Goal: Obtain resource: Download file/media

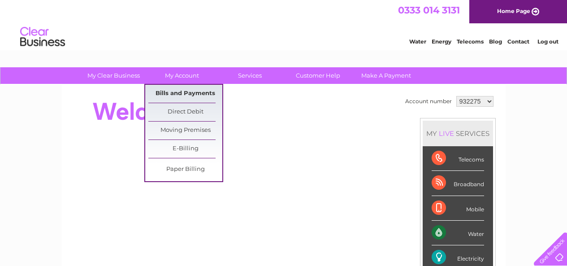
click at [176, 90] on link "Bills and Payments" at bounding box center [185, 94] width 74 height 18
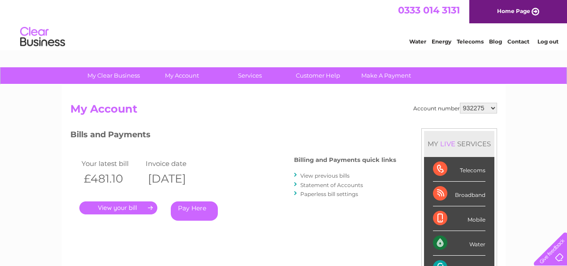
click at [136, 208] on link "." at bounding box center [118, 207] width 78 height 13
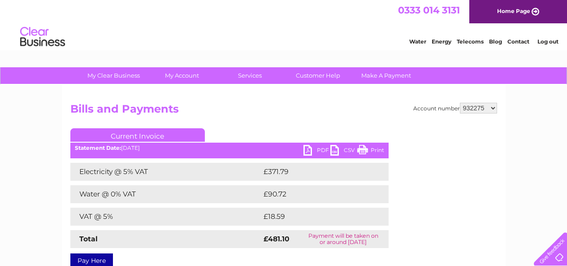
click at [306, 150] on link "PDF" at bounding box center [316, 151] width 27 height 13
click at [490, 106] on select "932275 932278 1048523 1089500 1098788 1098798 1098834 1098838 1098848 1103919 1…" at bounding box center [478, 108] width 37 height 11
select select "932278"
click at [460, 103] on select "932275 932278 1048523 1089500 1098788 1098798 1098834 1098838 1098848 1103919 1…" at bounding box center [478, 108] width 37 height 11
click at [310, 151] on link "PDF" at bounding box center [316, 151] width 27 height 13
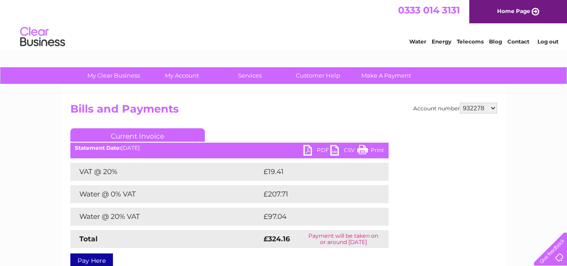
click at [495, 107] on select "932275 932278 1048523 1089500 1098788 1098798 1098834 1098838 1098848 1103919 1…" at bounding box center [478, 108] width 37 height 11
select select "1098788"
click at [460, 103] on select "932275 932278 1048523 1089500 1098788 1098798 1098834 1098838 1098848 1103919 1…" at bounding box center [478, 108] width 37 height 11
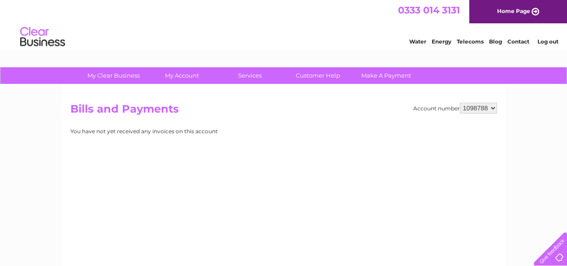
click at [494, 107] on select "932275 932278 1048523 1089500 1098788 1098798 1098834 1098838 1098848 1103919 1…" at bounding box center [478, 108] width 37 height 11
select select "1098798"
click at [460, 103] on select "932275 932278 1048523 1089500 1098788 1098798 1098834 1098838 1098848 1103919 1…" at bounding box center [478, 108] width 37 height 11
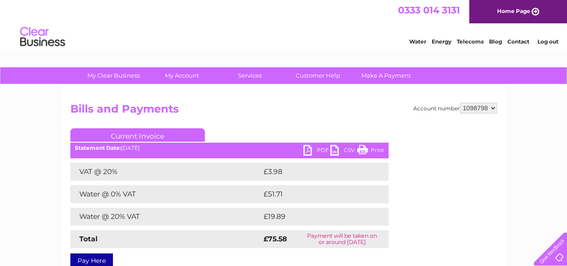
click at [308, 150] on link "PDF" at bounding box center [316, 151] width 27 height 13
click at [493, 108] on select "932275 932278 1048523 1089500 1098788 1098798 1098834 1098838 1098848 1103919 1…" at bounding box center [478, 108] width 37 height 11
select select "1048523"
click at [460, 103] on select "932275 932278 1048523 1089500 1098788 1098798 1098834 1098838 1098848 1103919 1…" at bounding box center [478, 108] width 37 height 11
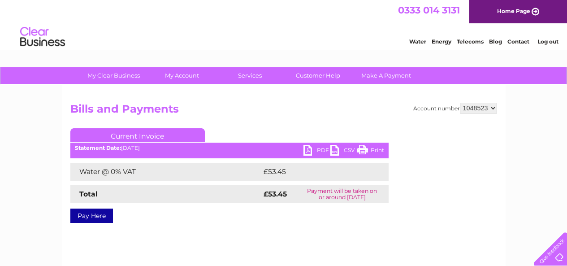
click at [310, 151] on link "PDF" at bounding box center [316, 151] width 27 height 13
